Goal: Find specific page/section: Find specific page/section

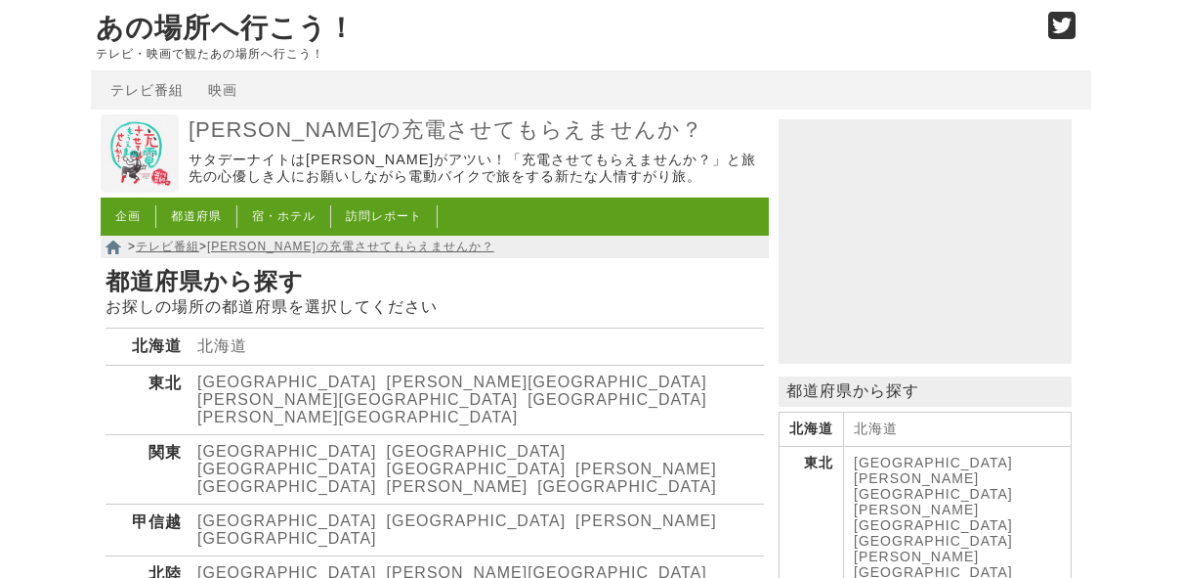
scroll to position [78, 0]
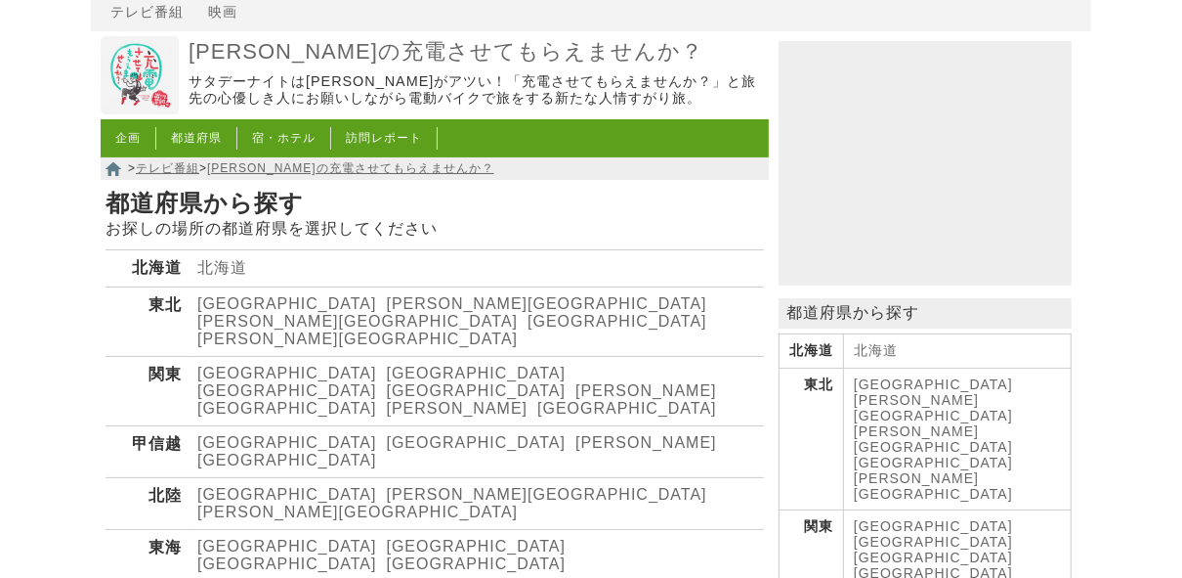
click at [224, 537] on link "[GEOGRAPHIC_DATA]" at bounding box center [287, 545] width 180 height 17
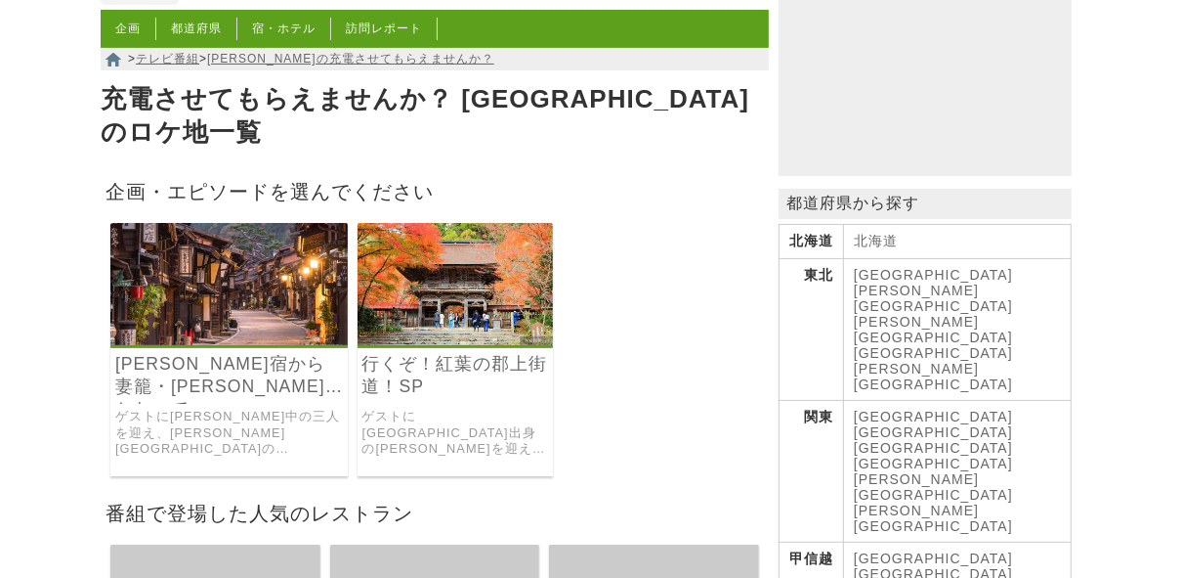
scroll to position [156, 0]
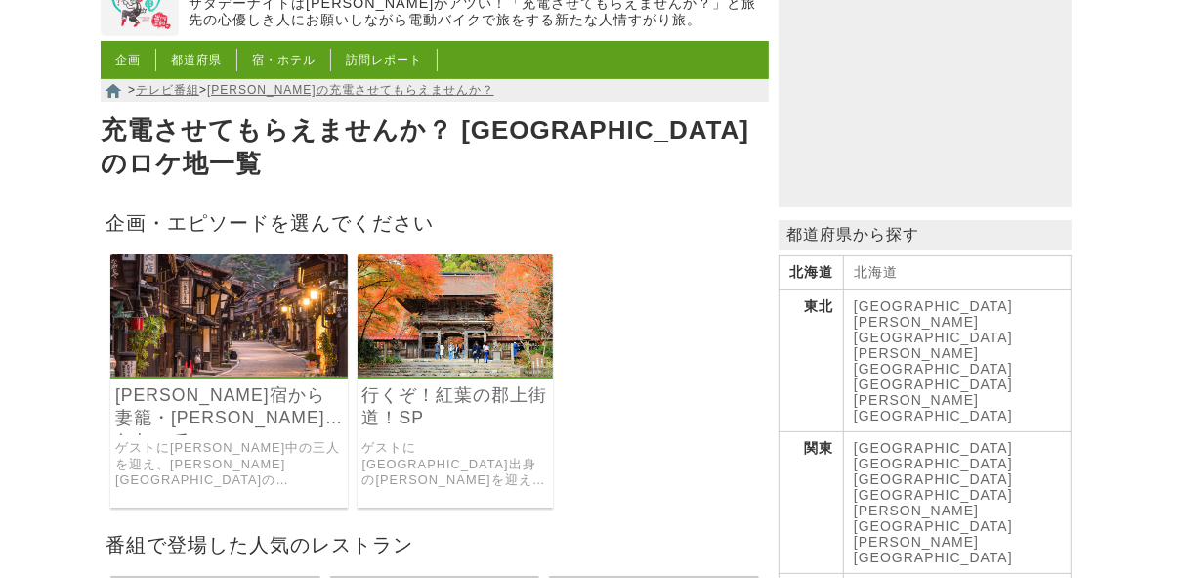
click at [458, 299] on img at bounding box center [456, 315] width 196 height 122
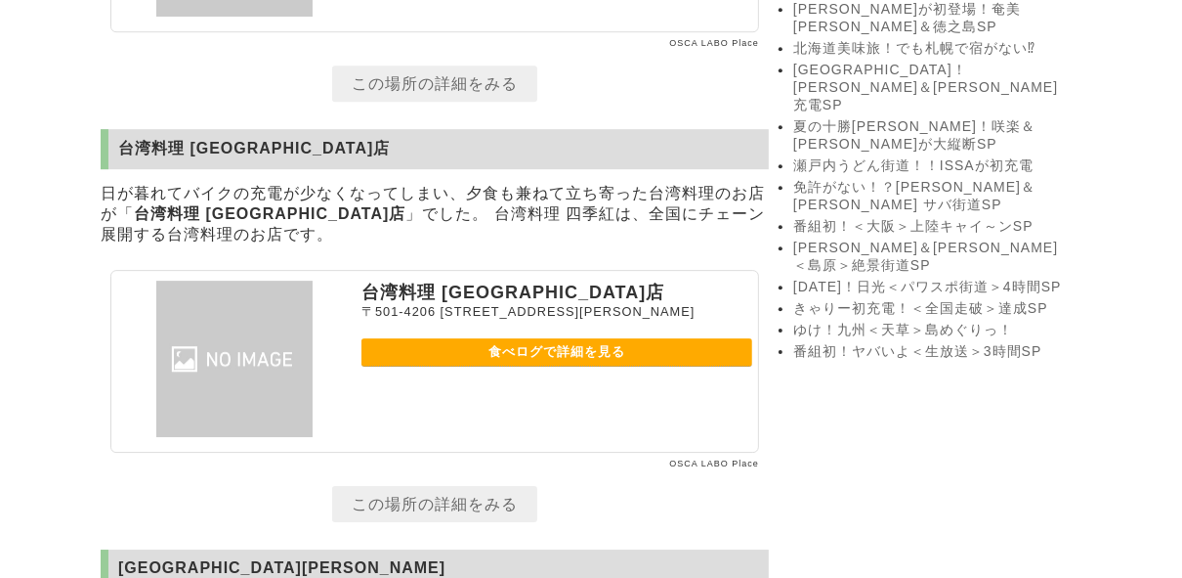
scroll to position [4143, 0]
